Goal: Information Seeking & Learning: Learn about a topic

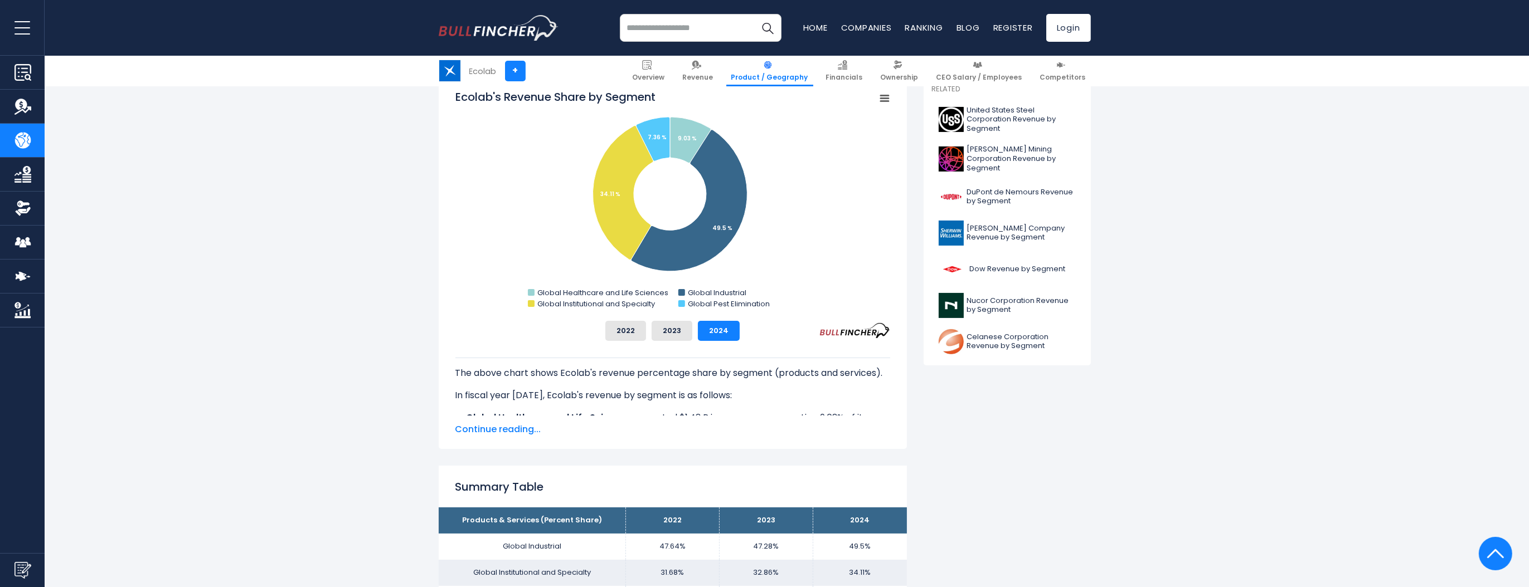
scroll to position [349, 0]
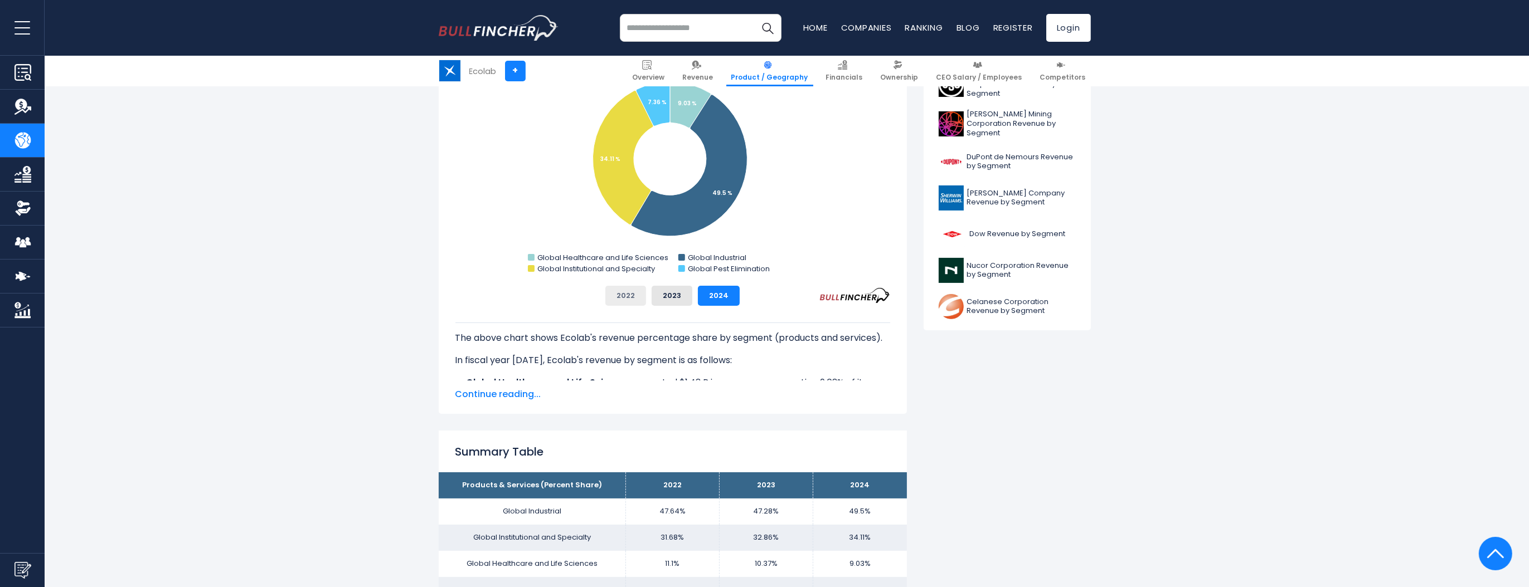
click at [621, 298] on button "2022" at bounding box center [625, 296] width 41 height 20
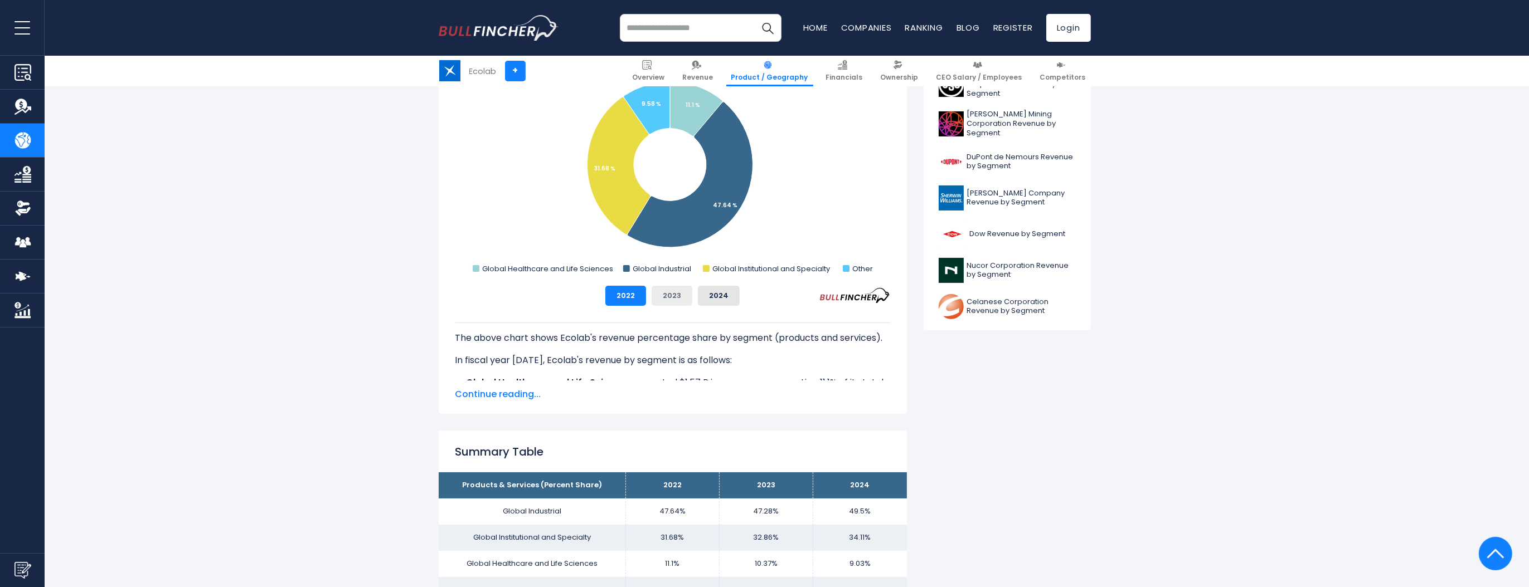
click at [660, 297] on button "2023" at bounding box center [671, 296] width 41 height 20
click at [726, 293] on button "2024" at bounding box center [719, 296] width 42 height 20
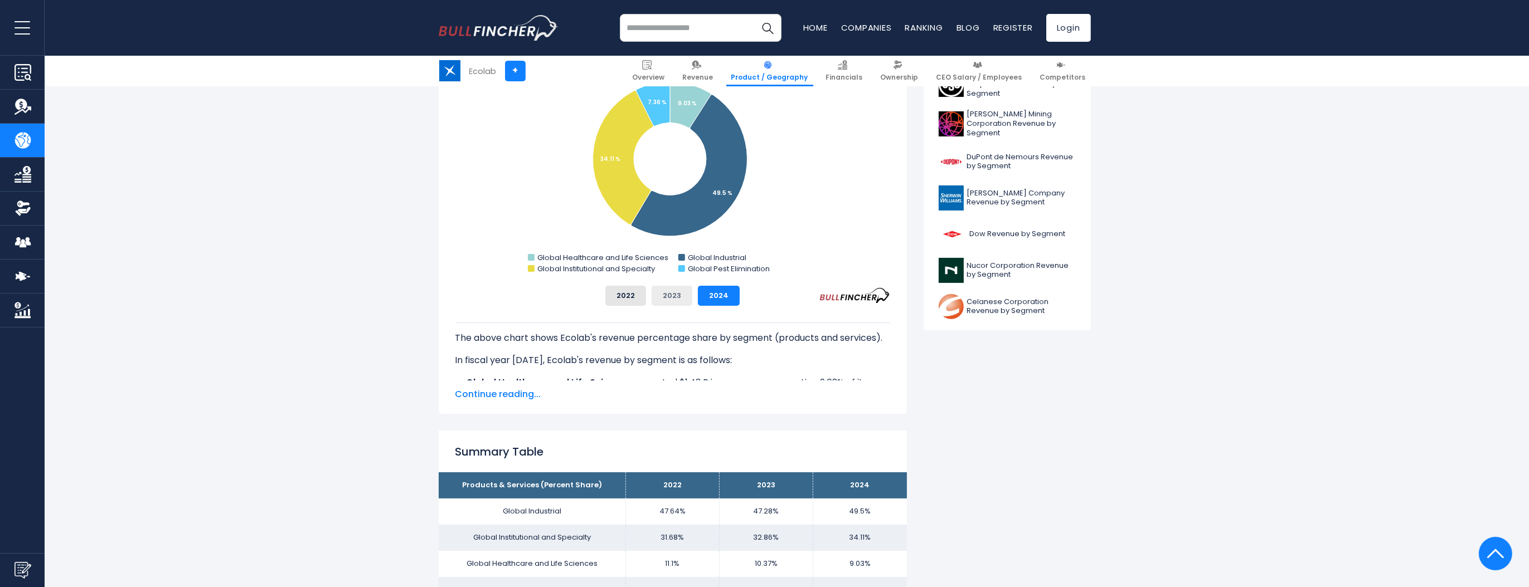
click at [669, 298] on button "2023" at bounding box center [671, 296] width 41 height 20
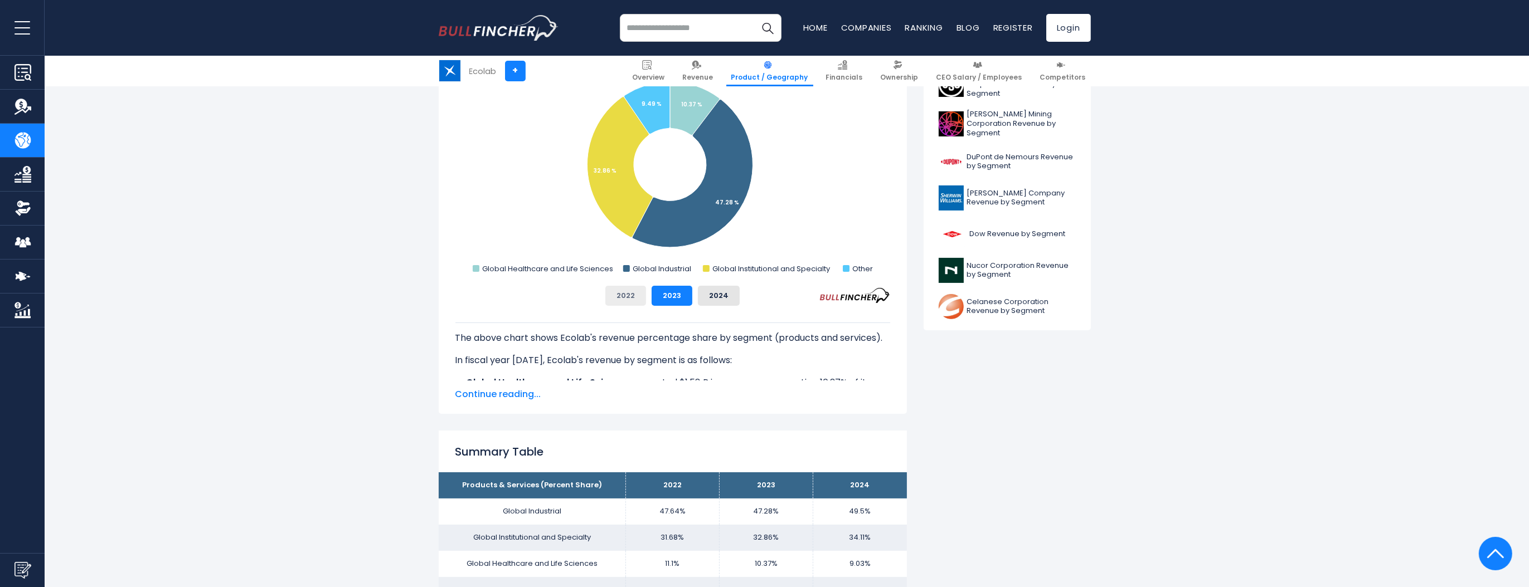
click at [617, 298] on button "2022" at bounding box center [625, 296] width 41 height 20
click at [714, 298] on button "2024" at bounding box center [719, 296] width 42 height 20
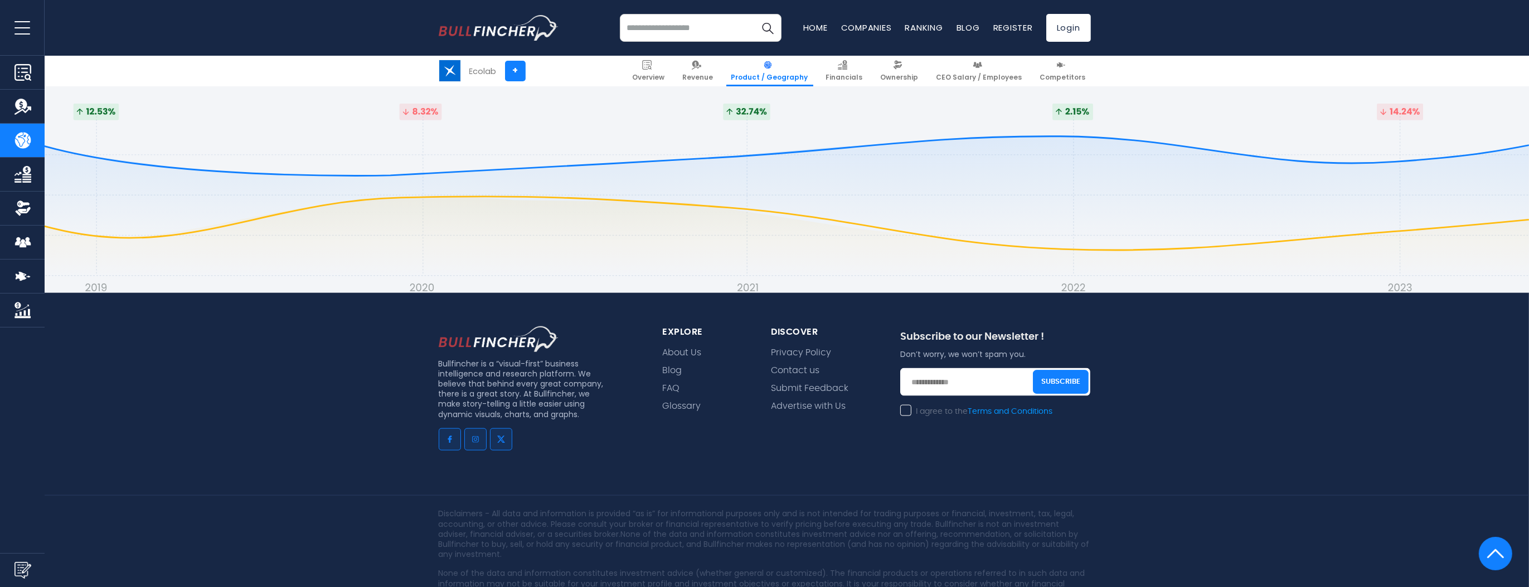
scroll to position [2630, 0]
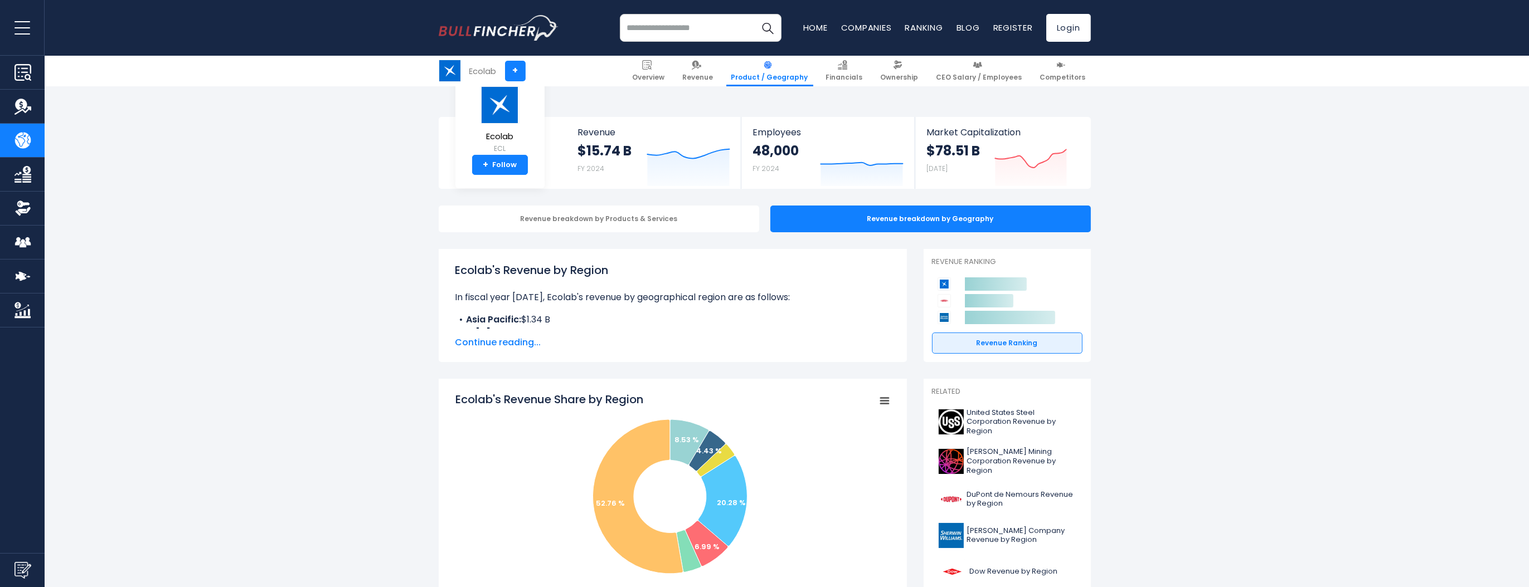
scroll to position [164, 0]
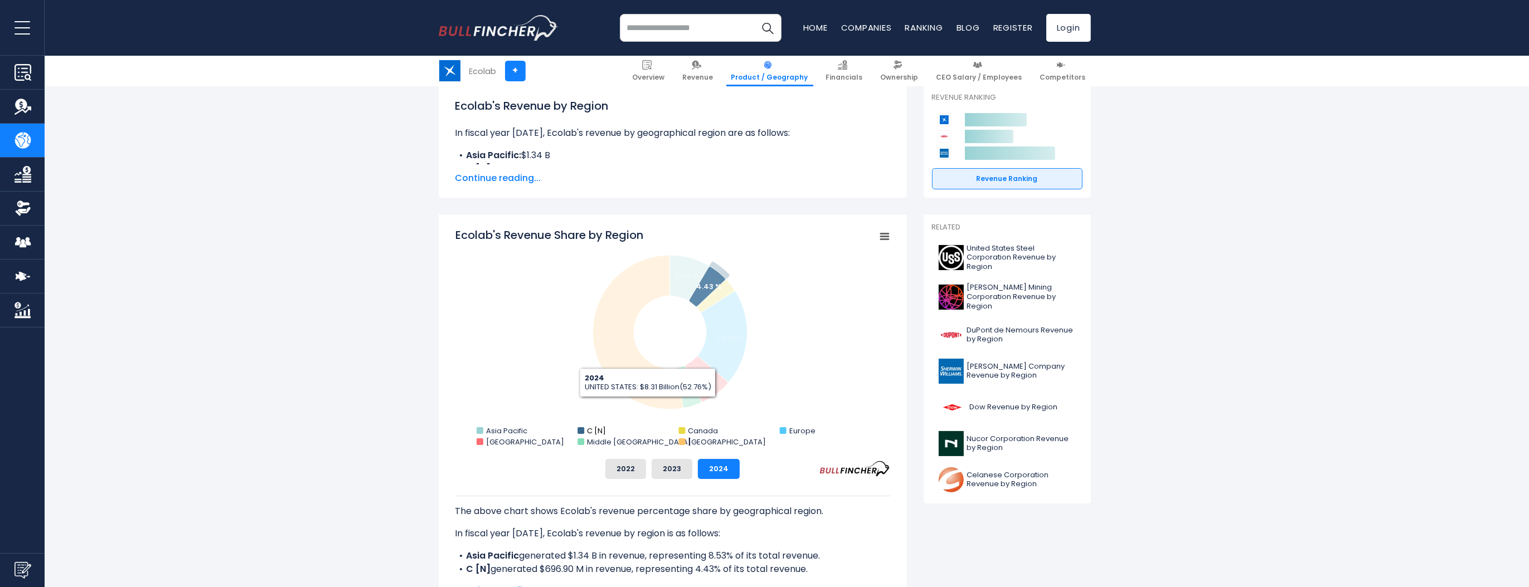
click at [597, 431] on text "C [N]" at bounding box center [596, 431] width 19 height 11
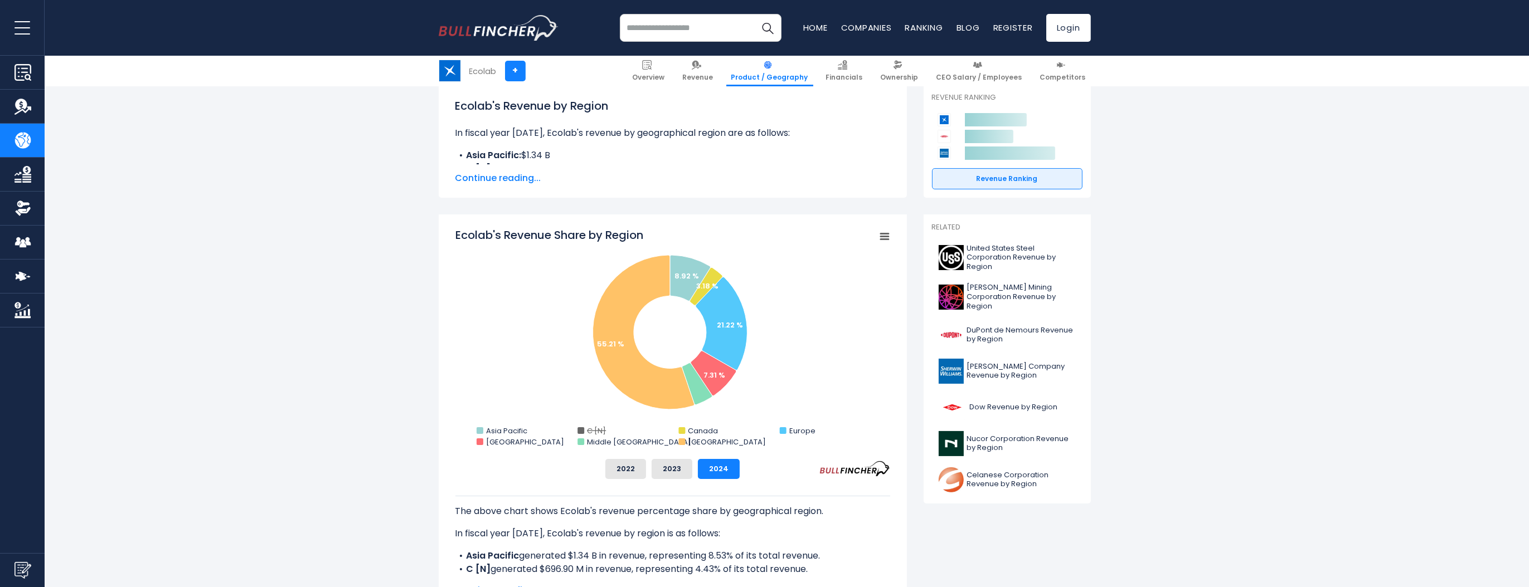
click at [597, 431] on text "C [N]" at bounding box center [596, 431] width 19 height 11
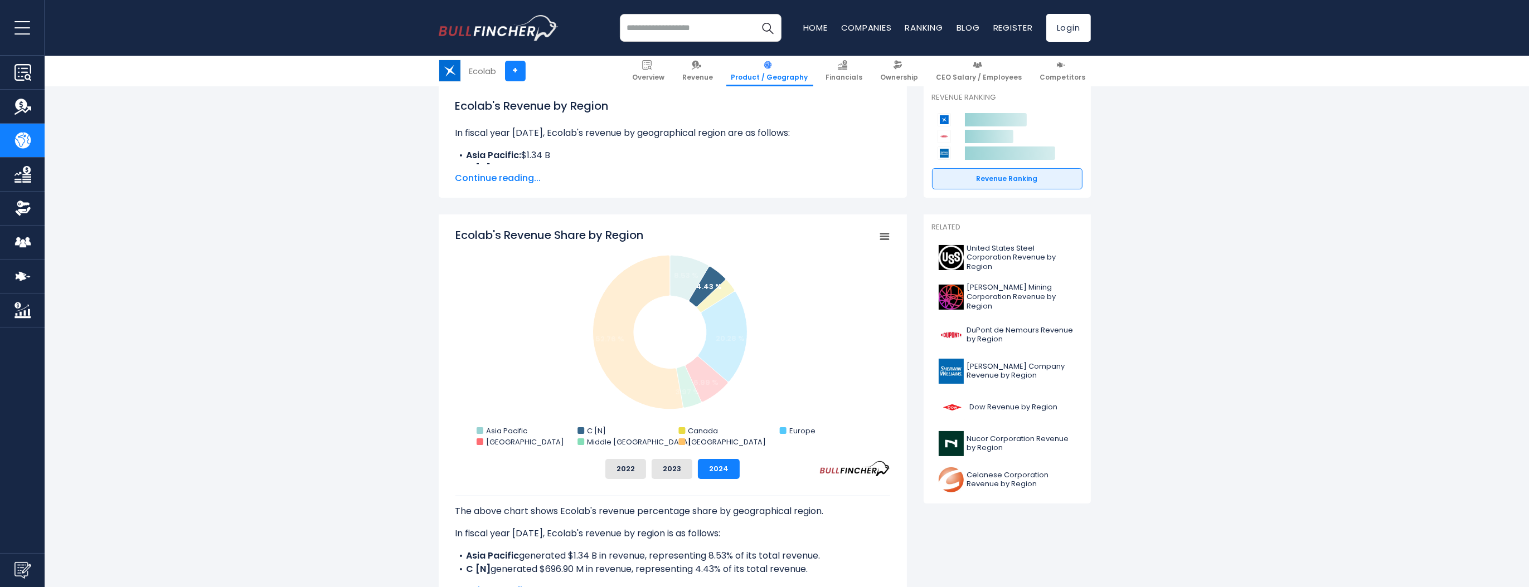
click at [485, 345] on rect "Ecolab's Revenue Share by Region" at bounding box center [672, 338] width 435 height 223
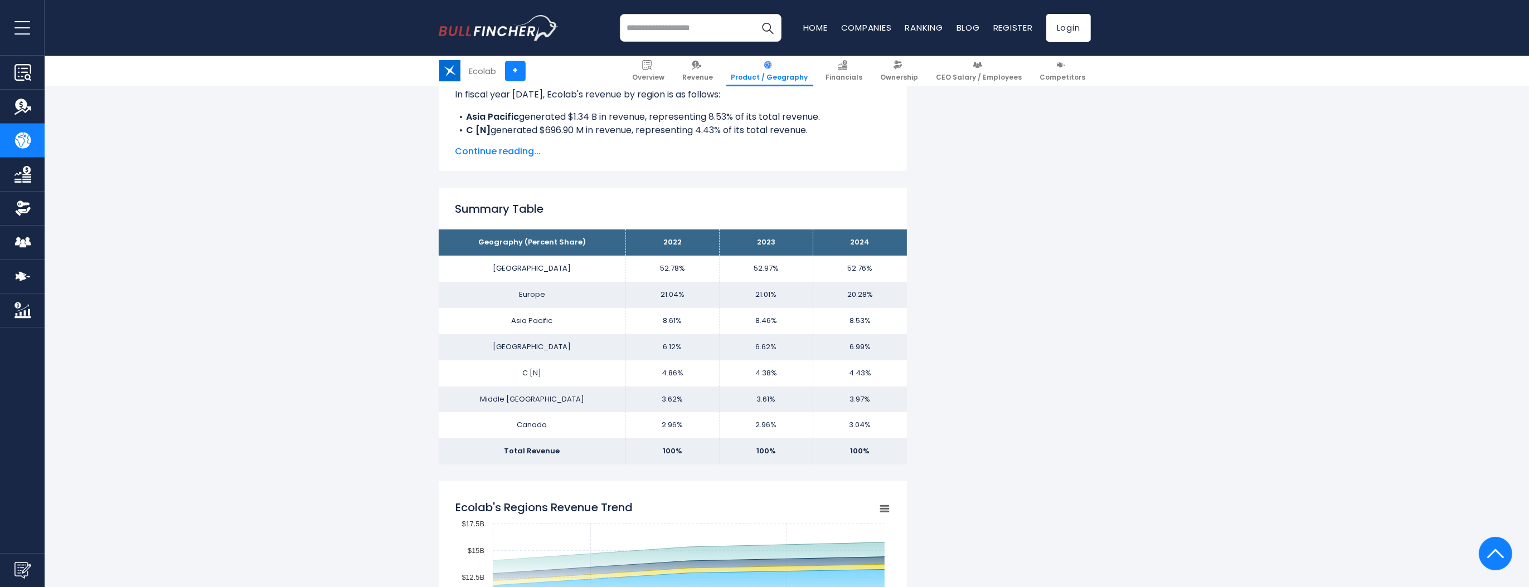
scroll to position [592, 0]
